Goal: Entertainment & Leisure: Consume media (video, audio)

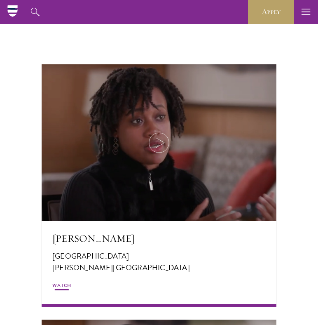
scroll to position [1449, 0]
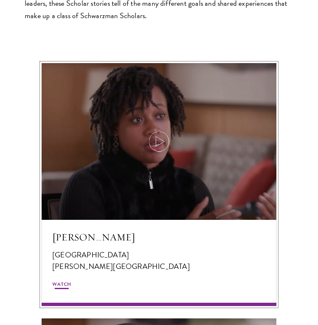
click at [160, 134] on icon at bounding box center [158, 141] width 23 height 23
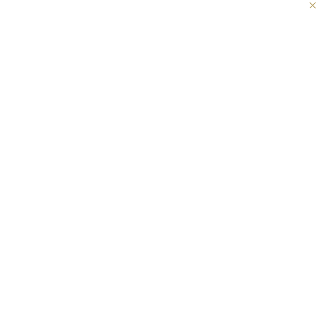
click at [308, 8] on button at bounding box center [312, 5] width 11 height 11
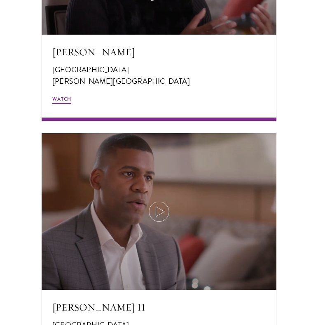
scroll to position [1644, 0]
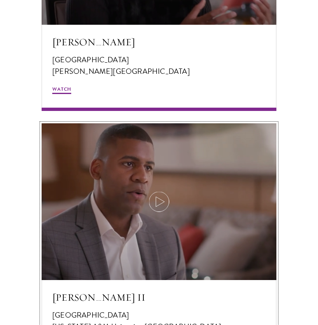
click at [159, 199] on icon at bounding box center [158, 201] width 23 height 23
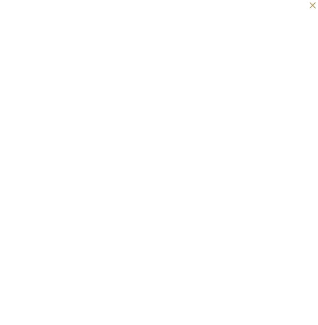
click at [310, 9] on button at bounding box center [312, 5] width 11 height 11
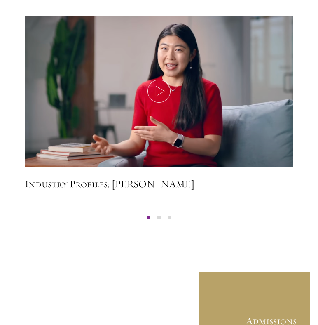
scroll to position [2653, 0]
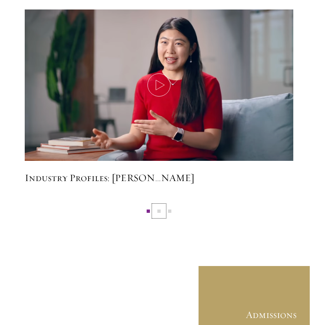
click at [159, 213] on button "2" at bounding box center [159, 210] width 11 height 11
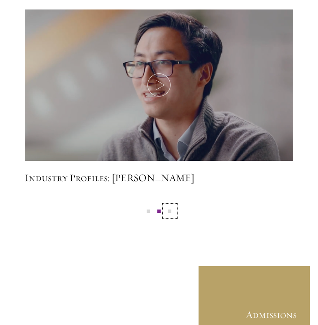
click at [171, 212] on button "3" at bounding box center [169, 210] width 11 height 11
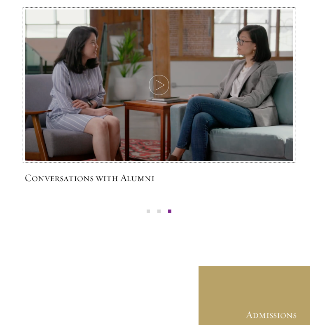
click at [165, 99] on img at bounding box center [159, 86] width 286 height 162
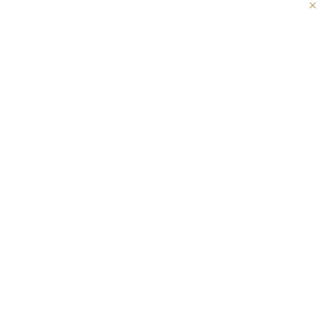
click at [313, 7] on button at bounding box center [312, 5] width 11 height 11
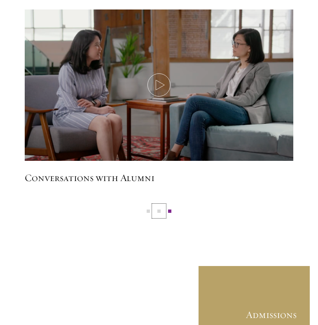
click at [159, 210] on button "2" at bounding box center [159, 210] width 11 height 11
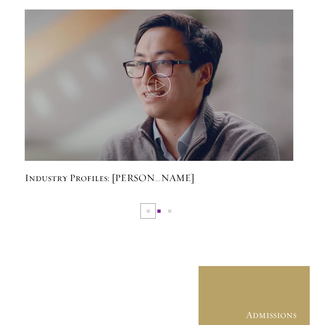
click at [149, 209] on button "1" at bounding box center [148, 210] width 11 height 11
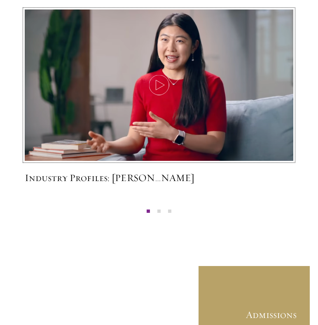
click at [162, 80] on icon at bounding box center [158, 84] width 23 height 23
